Goal: Transaction & Acquisition: Subscribe to service/newsletter

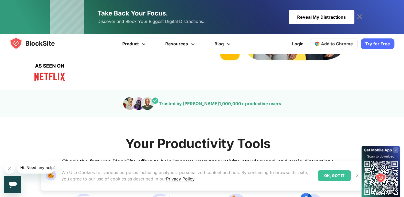
scroll to position [130, 0]
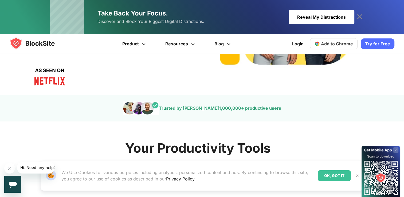
click at [386, 42] on link "Try for Free" at bounding box center [378, 43] width 34 height 11
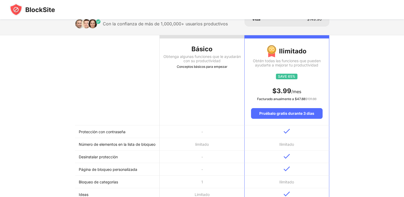
scroll to position [40, 0]
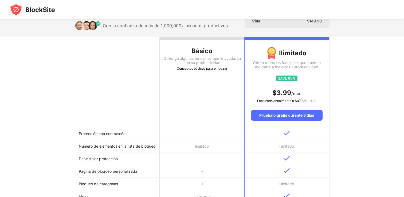
click at [176, 66] on div "Conceptos básicos para empezar" at bounding box center [202, 68] width 85 height 5
drag, startPoint x: 176, startPoint y: 66, endPoint x: 215, endPoint y: 52, distance: 41.2
click at [215, 52] on th "Básico Obtenga algunas funciones que le ayudarán con su productividad Conceptos…" at bounding box center [202, 82] width 85 height 90
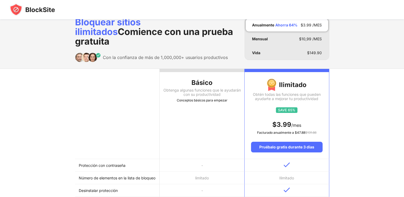
scroll to position [0, 0]
